Goal: Transaction & Acquisition: Purchase product/service

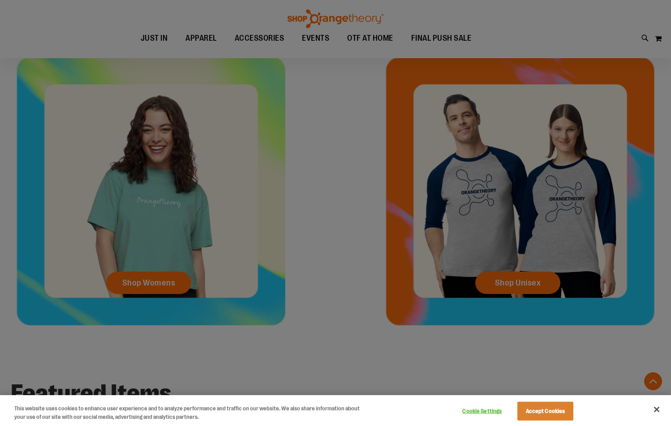
scroll to position [358, 0]
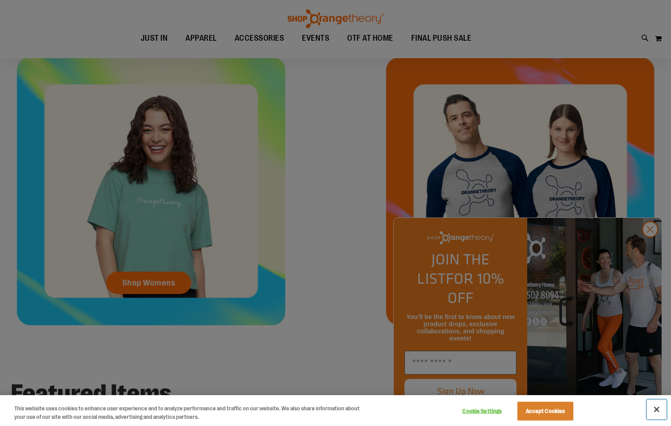
click at [655, 406] on button "Close" at bounding box center [657, 410] width 20 height 20
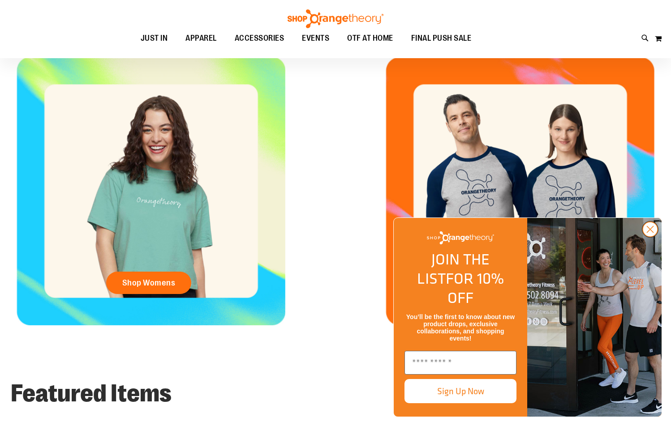
click at [650, 237] on circle "Close dialog" at bounding box center [650, 229] width 15 height 15
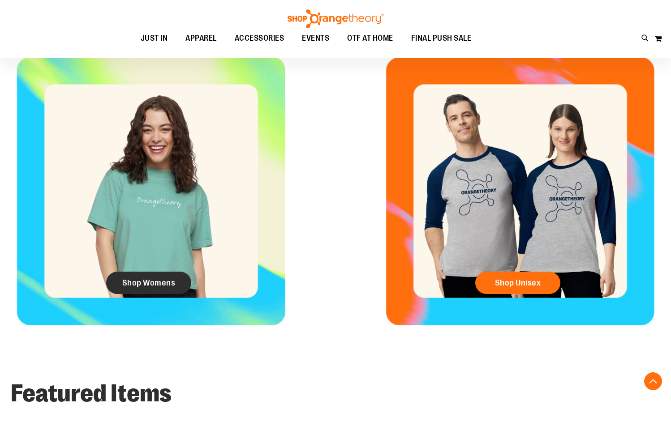
click at [153, 278] on span "Shop Womens" at bounding box center [148, 283] width 53 height 10
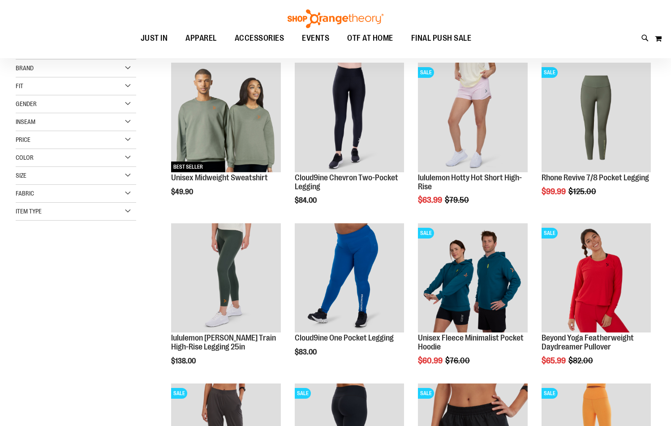
scroll to position [134, 0]
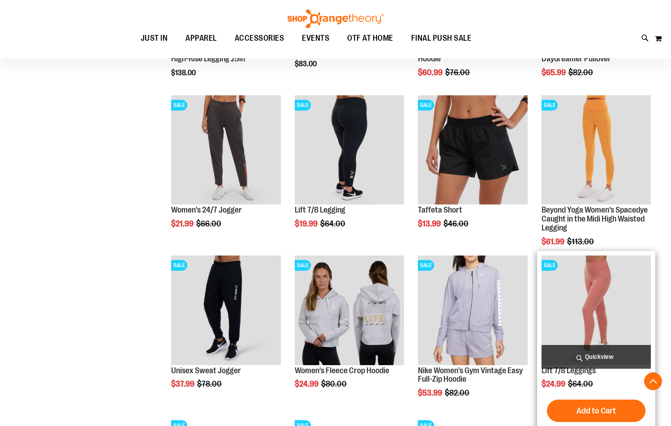
scroll to position [492, 0]
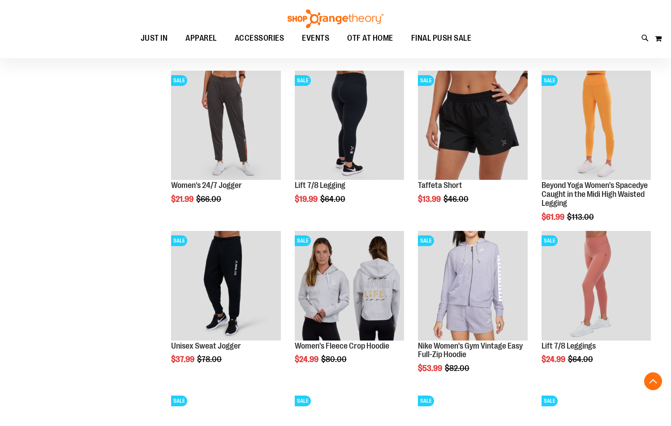
scroll to position [447, 0]
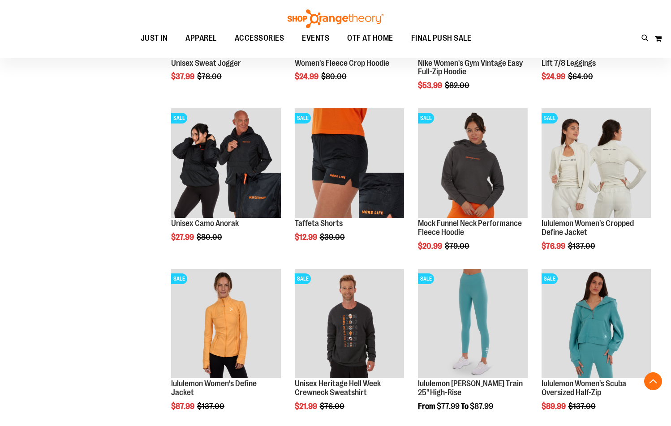
scroll to position [716, 0]
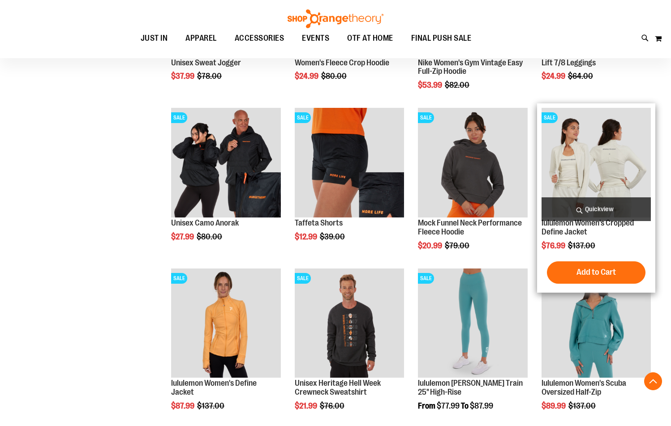
click at [586, 185] on img "product" at bounding box center [596, 162] width 109 height 109
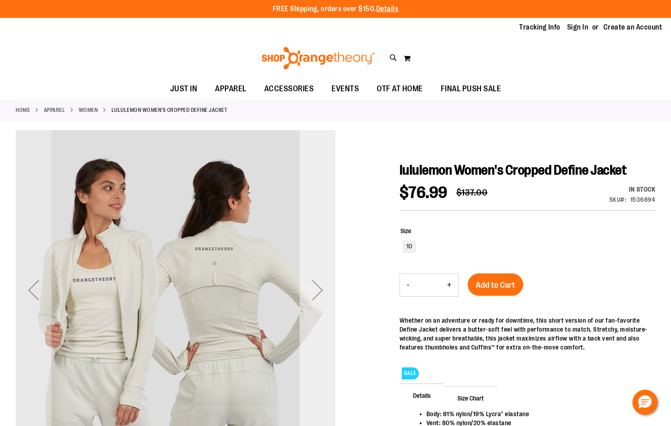
click at [317, 291] on div "Next" at bounding box center [318, 290] width 36 height 36
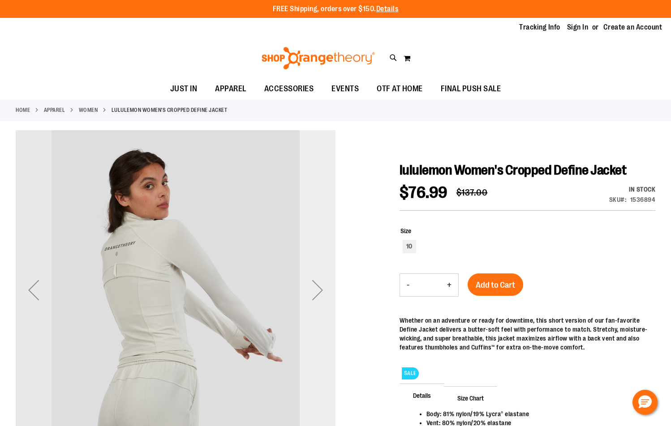
click at [317, 291] on div "Next" at bounding box center [318, 290] width 36 height 36
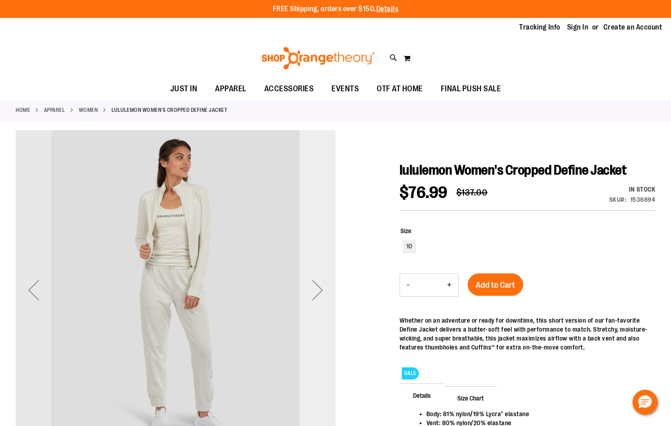
click at [317, 291] on div "Next" at bounding box center [318, 290] width 36 height 36
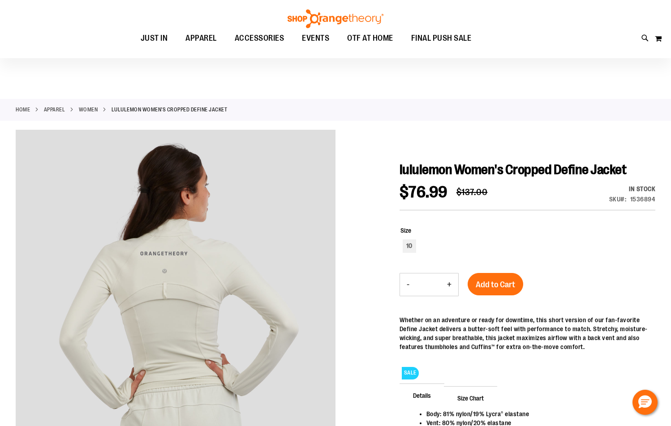
scroll to position [89, 0]
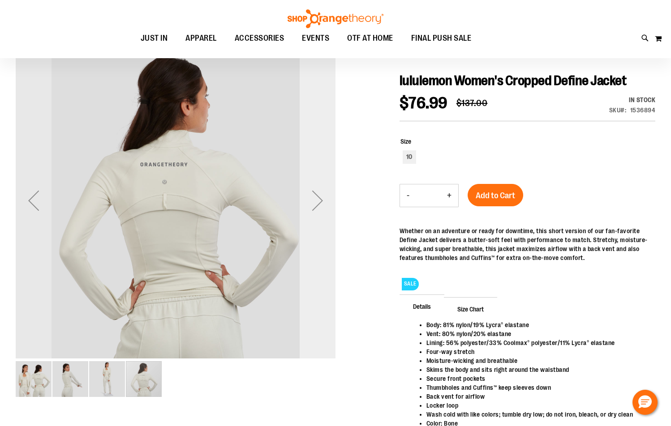
click at [314, 198] on div "Next" at bounding box center [318, 201] width 36 height 36
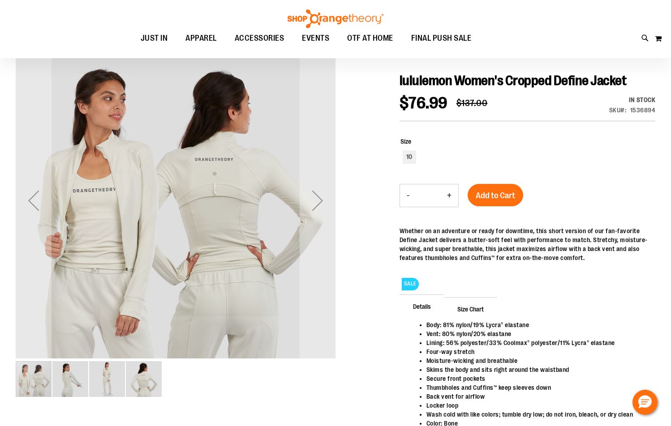
scroll to position [0, 0]
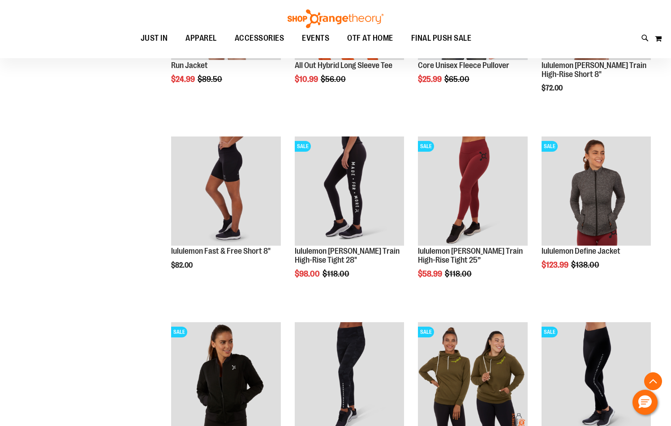
scroll to position [617, 0]
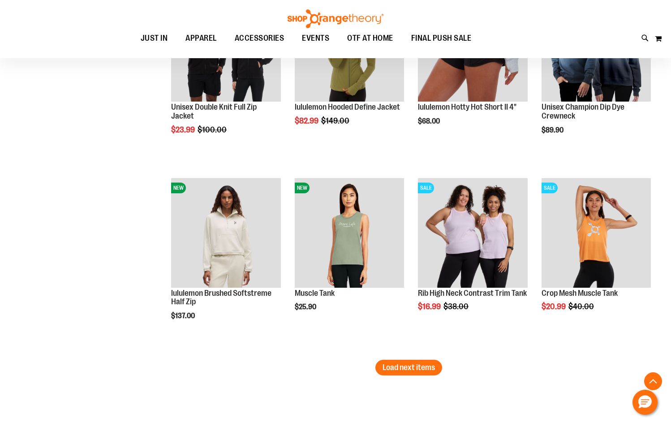
scroll to position [1468, 0]
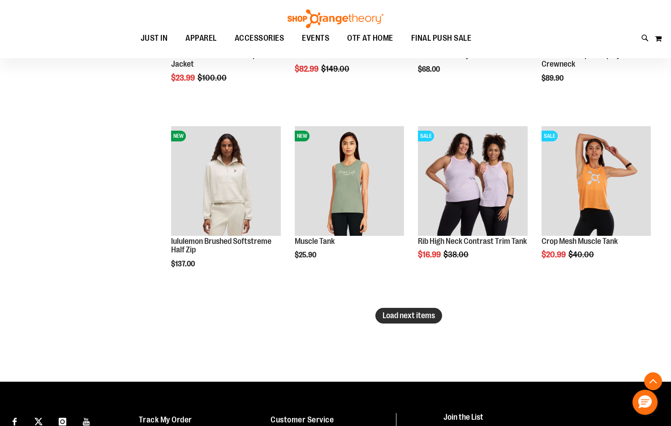
click at [409, 319] on span "Load next items" at bounding box center [409, 315] width 52 height 9
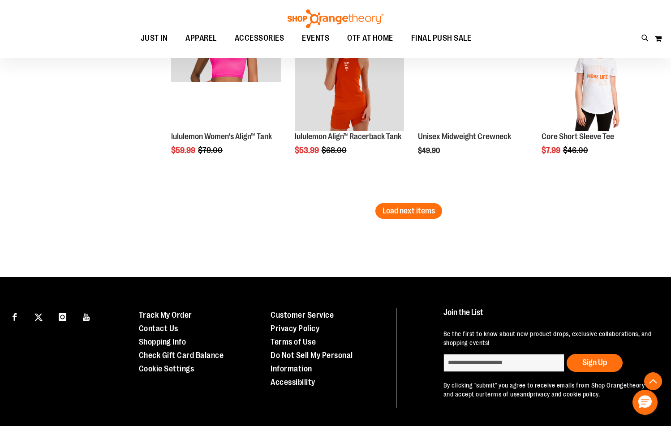
scroll to position [2140, 0]
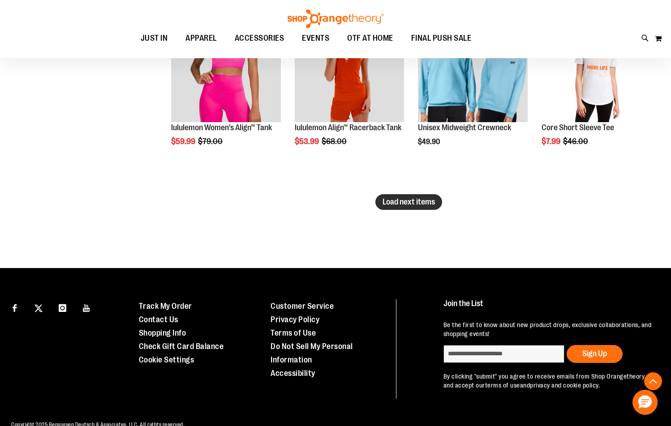
click at [412, 207] on button "Load next items" at bounding box center [408, 202] width 67 height 16
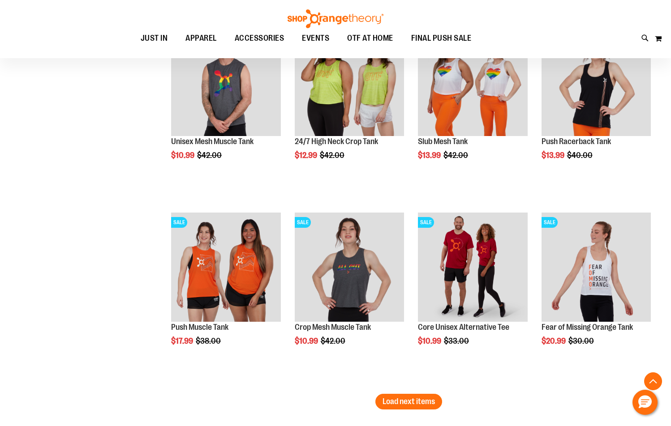
scroll to position [2543, 0]
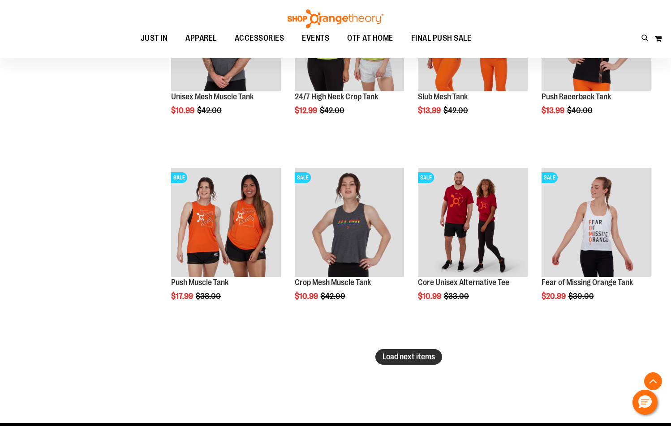
click at [408, 353] on span "Load next items" at bounding box center [409, 357] width 52 height 9
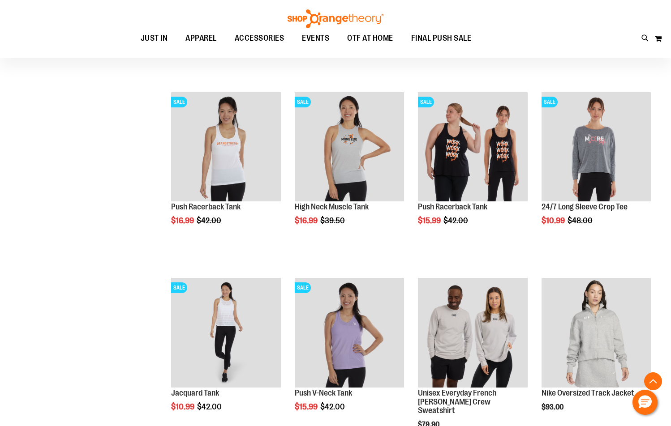
scroll to position [3081, 0]
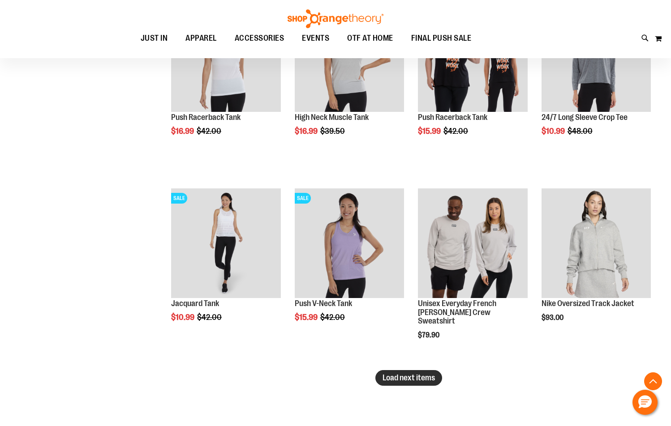
click at [411, 384] on button "Load next items" at bounding box center [408, 378] width 67 height 16
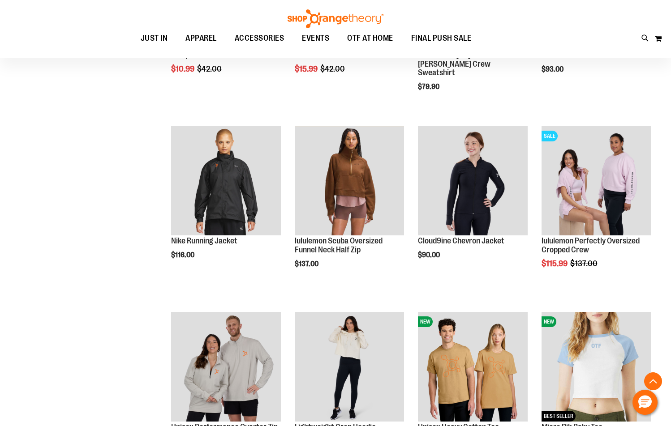
scroll to position [3350, 0]
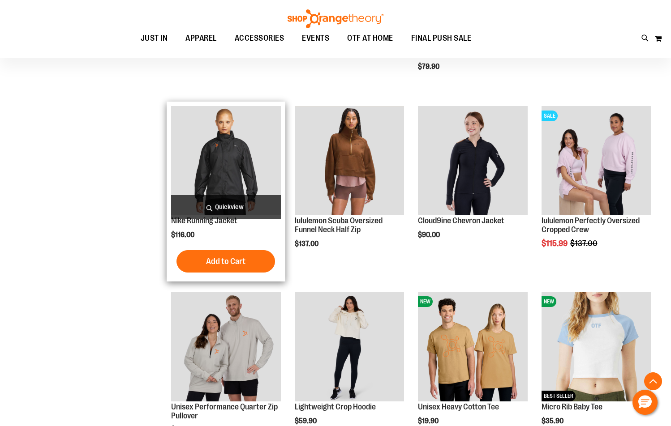
click at [252, 237] on div "$116.00" at bounding box center [225, 234] width 109 height 9
click at [226, 183] on img "product" at bounding box center [225, 160] width 109 height 109
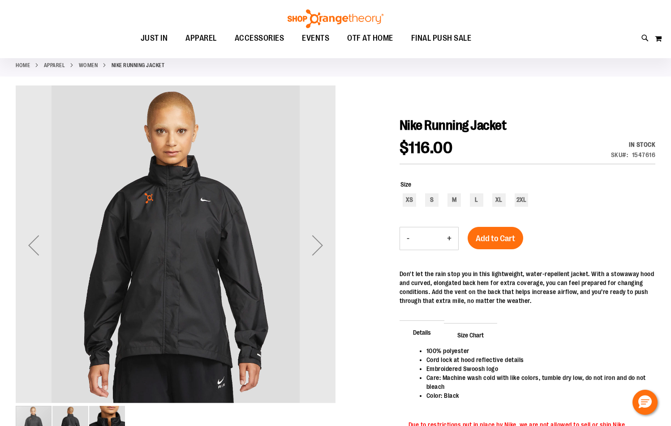
scroll to position [89, 0]
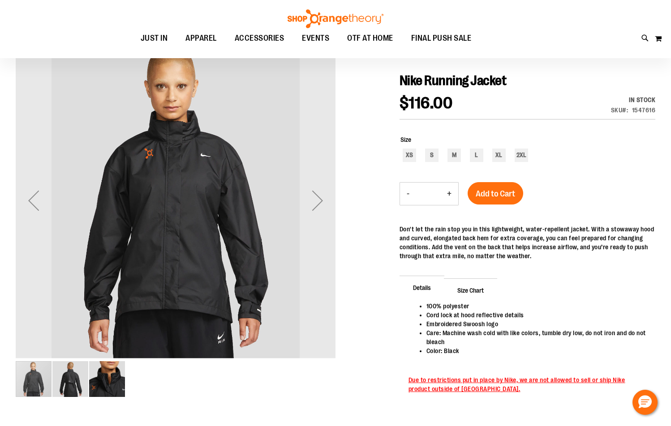
click at [102, 376] on img "image 3 of 3" at bounding box center [107, 379] width 36 height 36
